Goal: Task Accomplishment & Management: Manage account settings

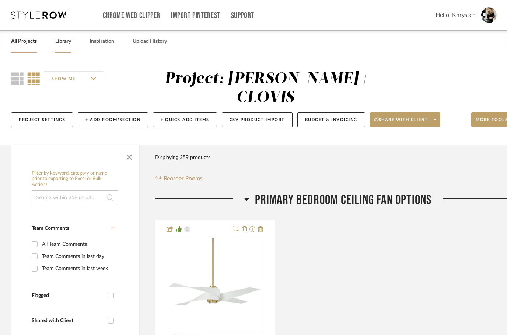
click at [61, 44] on link "Library" at bounding box center [63, 41] width 16 height 10
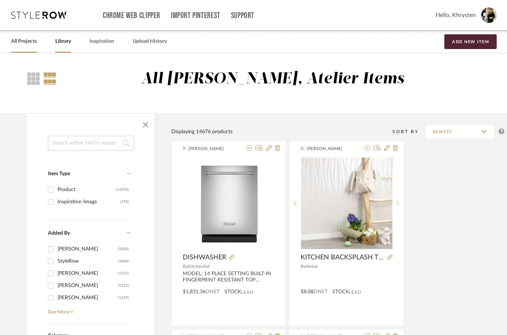
click at [21, 45] on link "All Projects" at bounding box center [24, 41] width 26 height 10
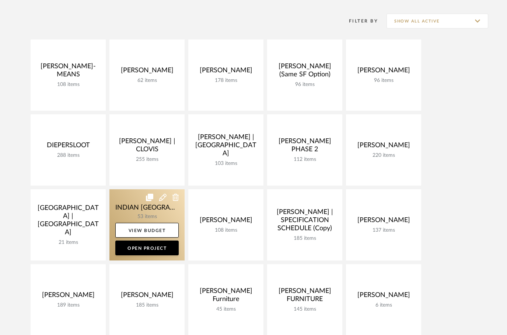
scroll to position [129, 0]
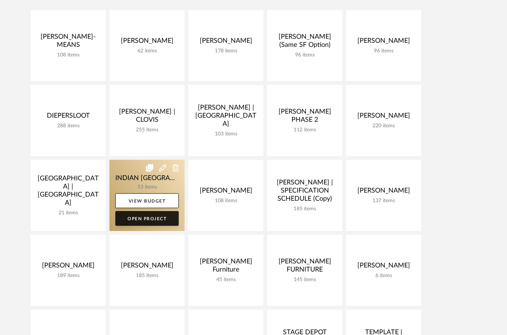
click at [135, 223] on link "Open Project" at bounding box center [146, 218] width 63 height 15
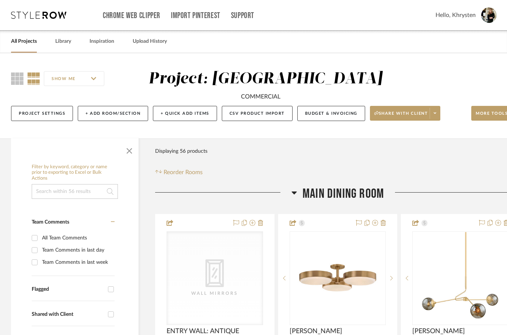
click at [297, 202] on h3 "Main Dining Room" at bounding box center [338, 194] width 93 height 16
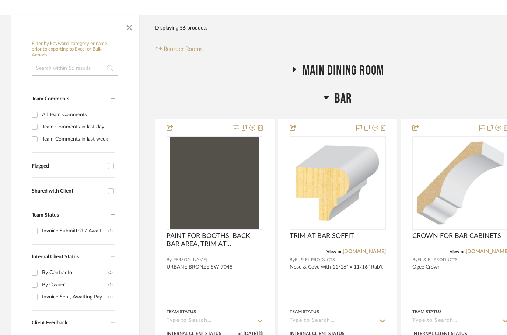
scroll to position [123, 0]
click at [324, 102] on icon at bounding box center [327, 97] width 6 height 9
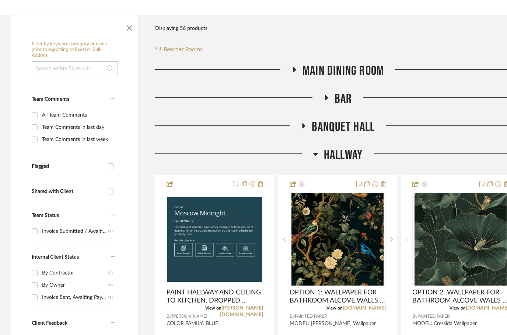
click at [325, 107] on h3 "BAR" at bounding box center [338, 99] width 29 height 16
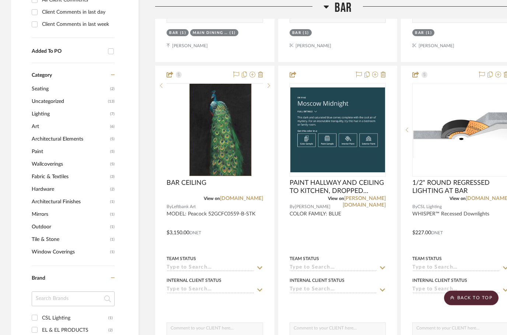
scroll to position [503, 24]
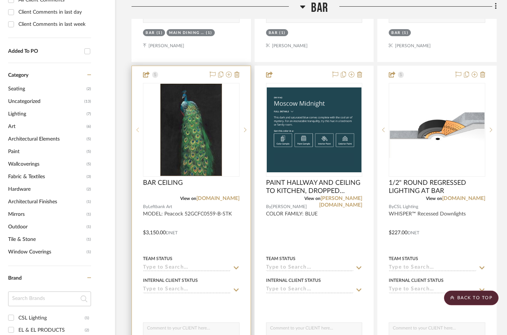
click at [136, 133] on sr-prev-btn at bounding box center [137, 130] width 11 height 5
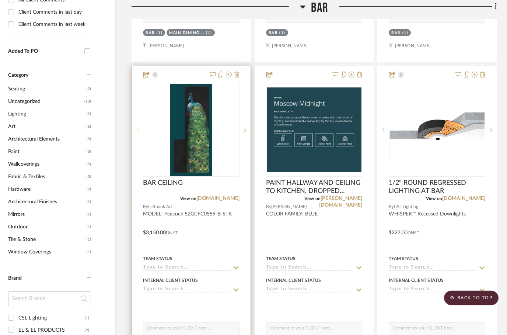
scroll to position [503, 24]
click at [191, 167] on img "1" at bounding box center [191, 130] width 42 height 92
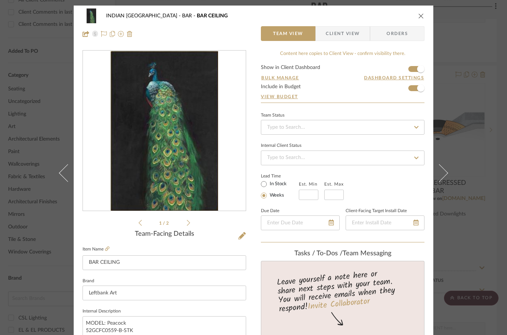
click at [141, 221] on icon at bounding box center [140, 222] width 3 height 7
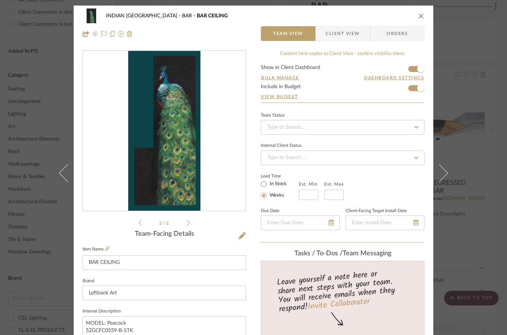
click at [169, 144] on img "1" at bounding box center [164, 131] width 72 height 160
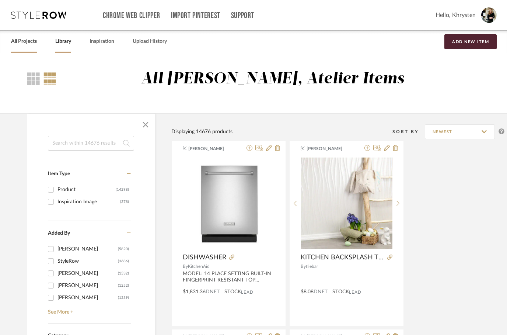
click at [22, 45] on link "All Projects" at bounding box center [24, 41] width 26 height 10
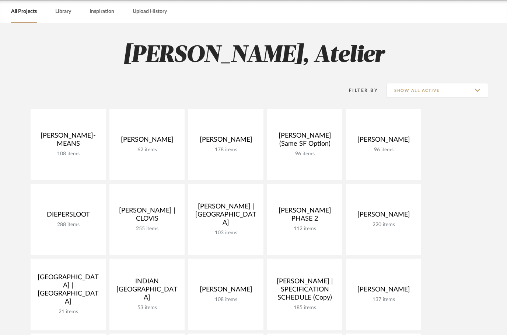
scroll to position [35, 0]
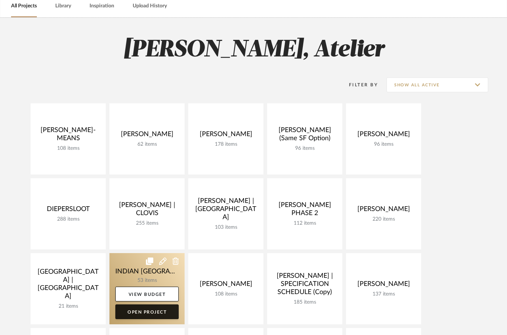
click at [134, 317] on link "Open Project" at bounding box center [146, 311] width 63 height 15
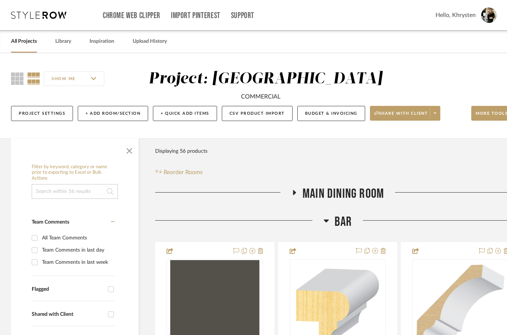
click at [328, 225] on icon at bounding box center [327, 220] width 6 height 9
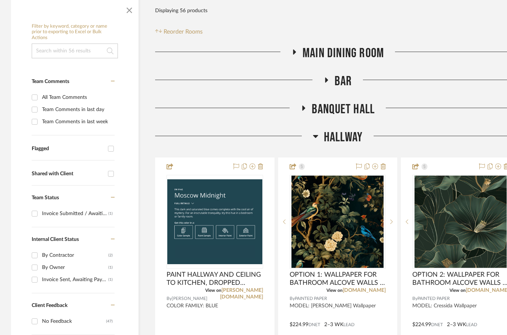
scroll to position [147, 0]
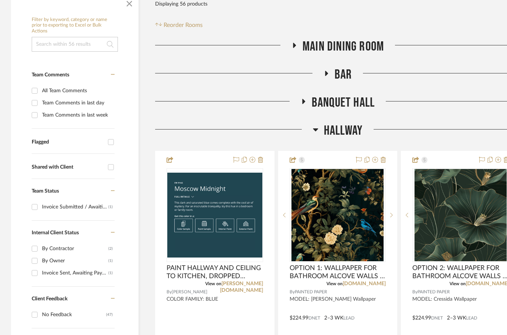
click at [313, 134] on icon at bounding box center [316, 129] width 6 height 9
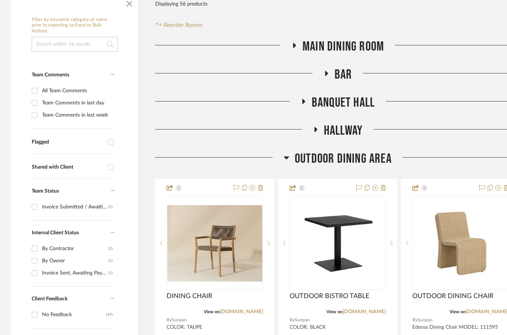
click at [289, 162] on icon at bounding box center [287, 157] width 6 height 9
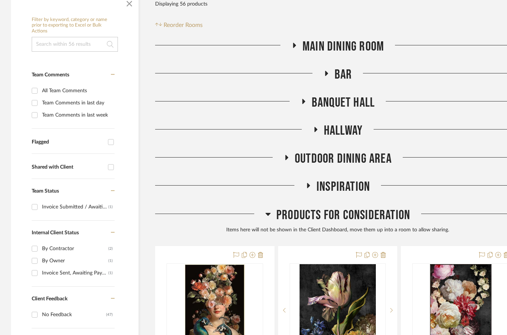
click at [323, 76] on icon at bounding box center [326, 73] width 9 height 6
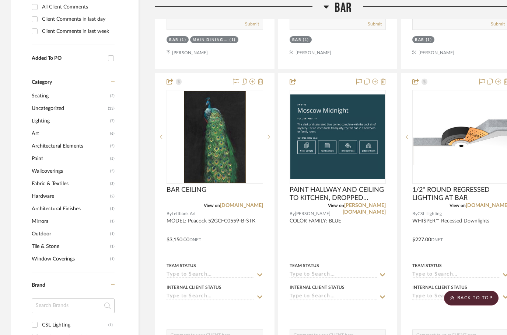
scroll to position [489, 0]
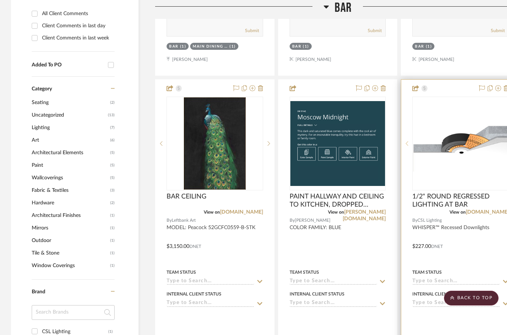
click at [408, 168] on div at bounding box center [406, 144] width 11 height 94
click at [410, 146] on sr-prev-btn at bounding box center [406, 143] width 11 height 5
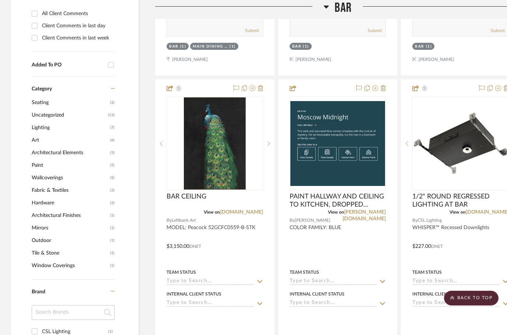
click at [326, 8] on icon at bounding box center [326, 7] width 5 height 3
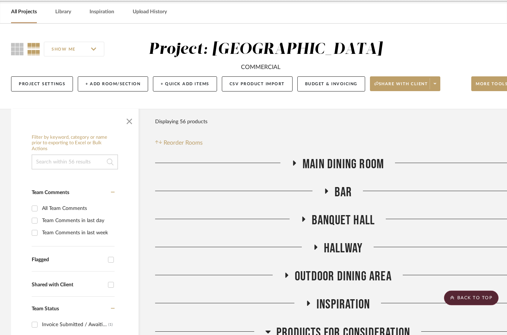
scroll to position [0, 0]
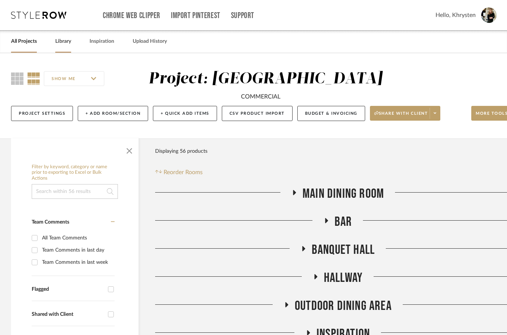
click at [62, 37] on link "Library" at bounding box center [63, 41] width 16 height 10
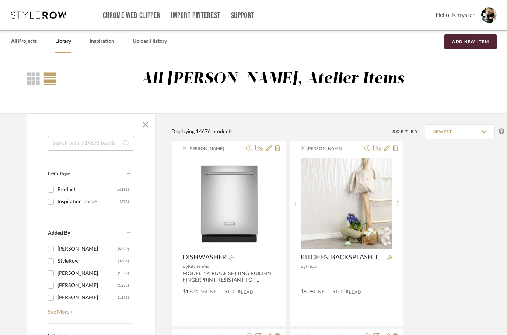
click at [73, 142] on input at bounding box center [91, 143] width 86 height 15
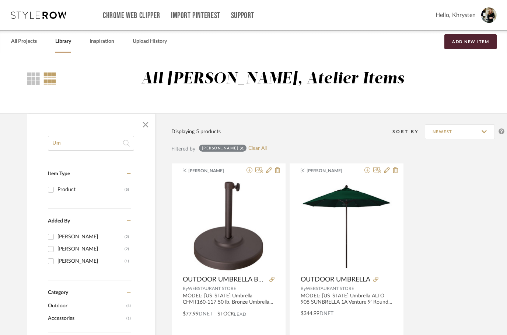
type input "U"
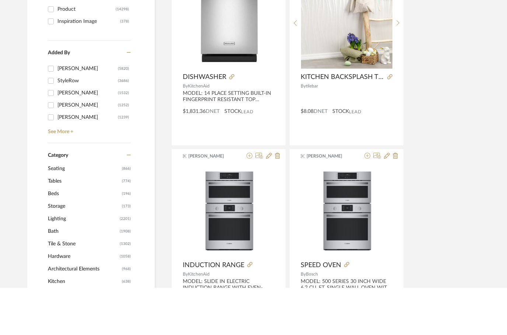
scroll to position [136, 0]
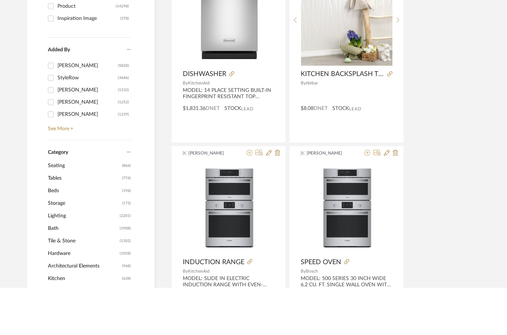
click at [56, 257] on span "Lighting" at bounding box center [83, 263] width 70 height 13
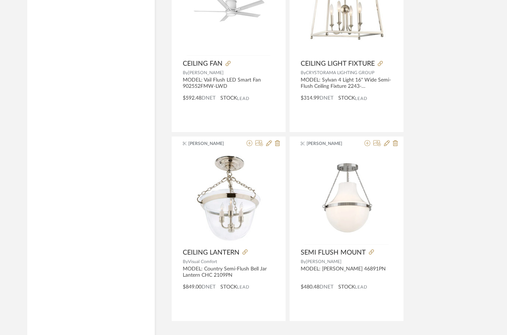
scroll to position [3289, 0]
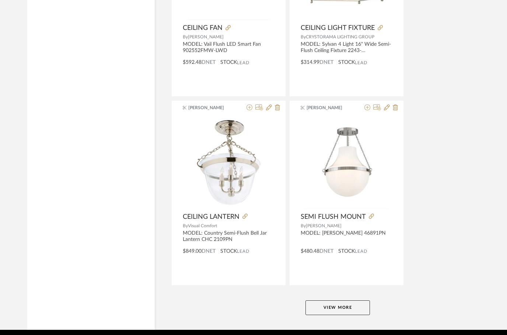
click at [329, 313] on button "View More" at bounding box center [338, 307] width 64 height 15
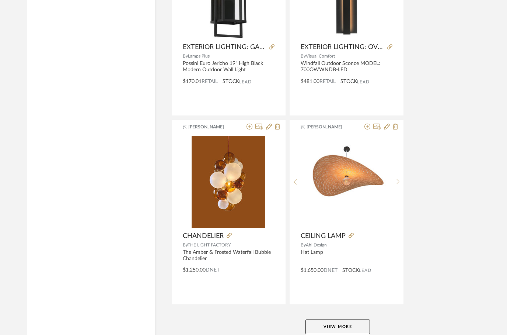
scroll to position [6682, 0]
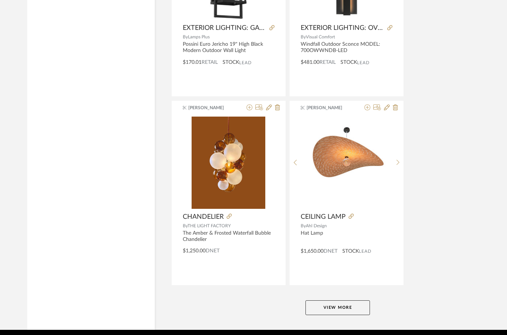
click at [327, 310] on button "View More" at bounding box center [338, 307] width 64 height 15
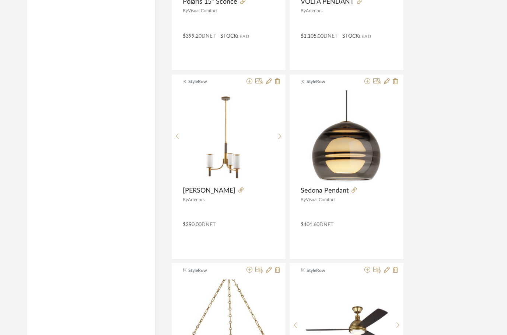
scroll to position [7462, 0]
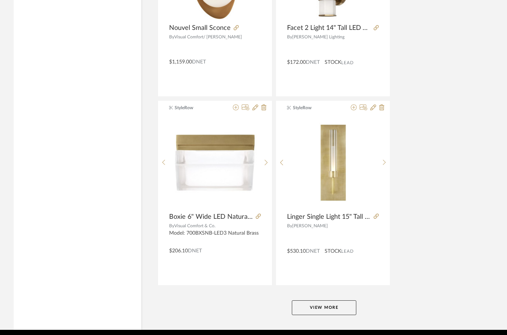
click at [301, 306] on button "View More" at bounding box center [324, 307] width 64 height 15
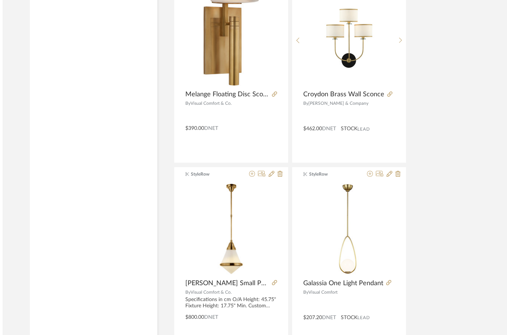
scroll to position [13469, 0]
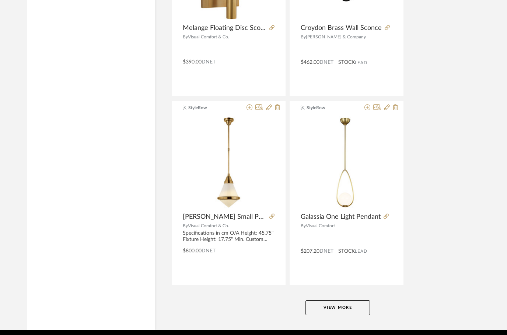
click at [324, 306] on button "View More" at bounding box center [338, 307] width 64 height 15
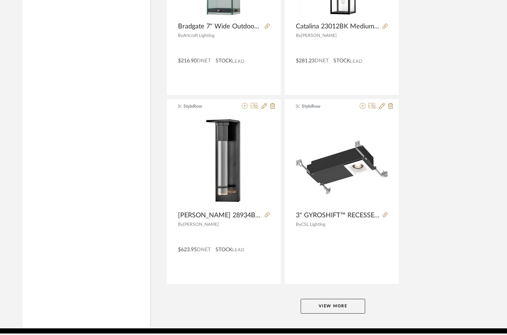
scroll to position [16862, 5]
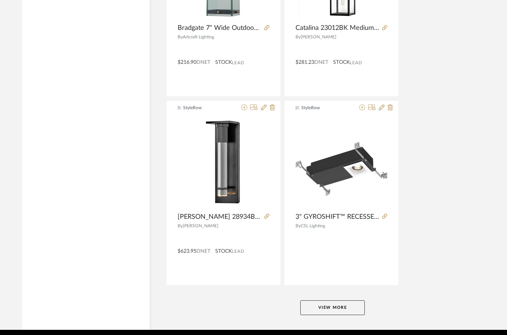
click at [311, 312] on button "View More" at bounding box center [332, 307] width 64 height 15
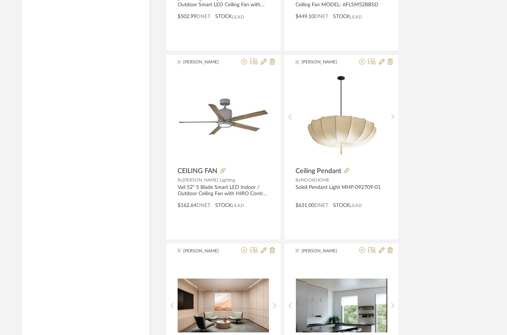
scroll to position [17661, 5]
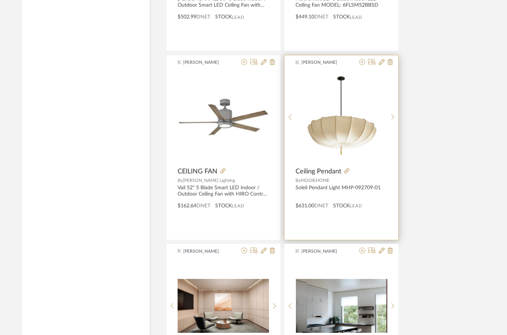
click at [313, 183] on span "MOOIEHOME" at bounding box center [315, 180] width 29 height 4
click at [0, 0] on img at bounding box center [0, 0] width 0 height 0
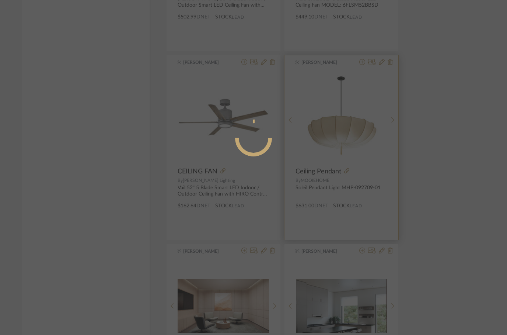
scroll to position [0, 0]
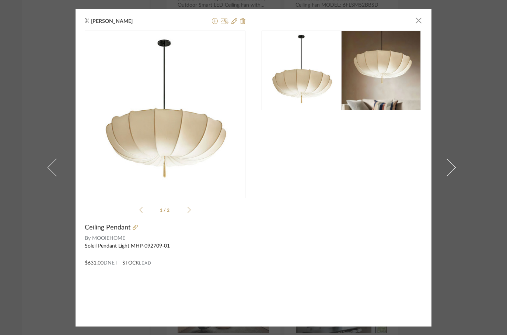
click at [190, 209] on icon at bounding box center [189, 210] width 3 height 6
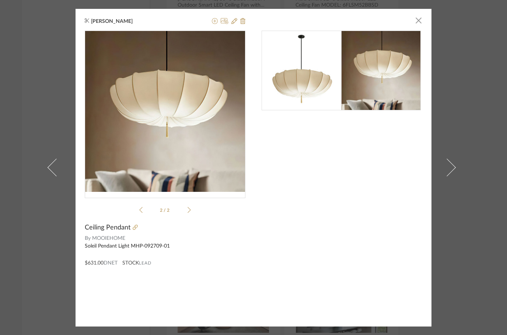
click at [195, 209] on div "2 / 2" at bounding box center [165, 123] width 161 height 185
click at [213, 24] on fa-icon at bounding box center [215, 21] width 6 height 6
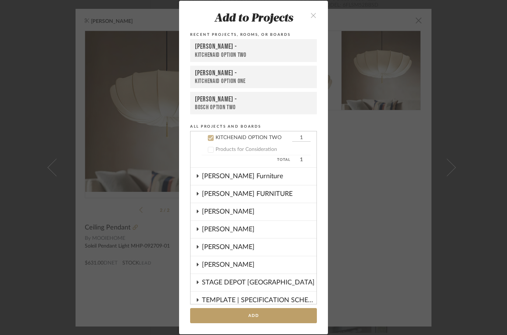
scroll to position [443, 0]
click at [213, 139] on icon at bounding box center [210, 137] width 5 height 5
checkbox input "false"
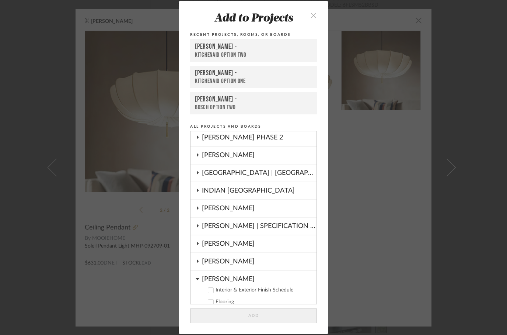
scroll to position [161, 0]
click at [199, 188] on fa-icon at bounding box center [198, 191] width 4 height 6
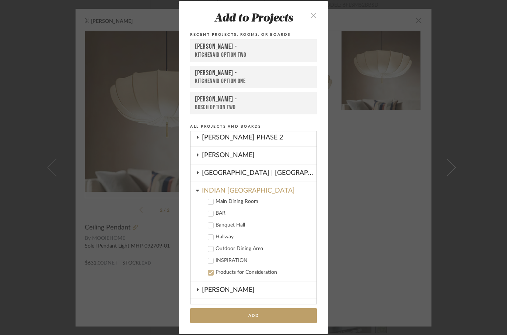
click at [210, 227] on icon at bounding box center [211, 225] width 5 height 4
checkbox input "true"
checkbox input "false"
type input "4"
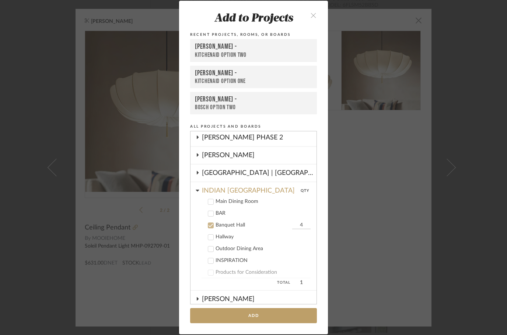
click at [210, 203] on icon at bounding box center [211, 202] width 5 height 4
checkbox input "true"
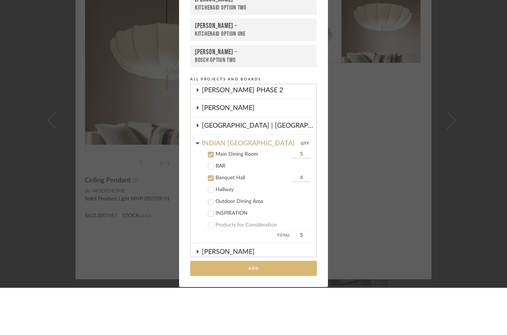
type input "5"
click at [255, 308] on button "Add" at bounding box center [253, 315] width 127 height 15
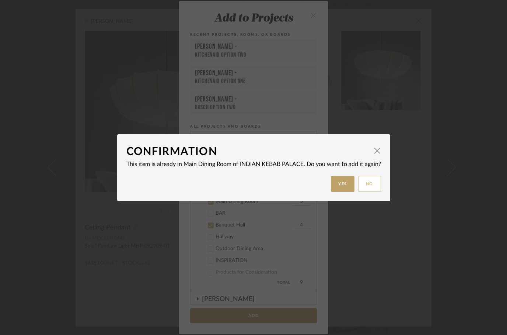
click at [367, 180] on button "No" at bounding box center [369, 184] width 23 height 16
